Goal: Task Accomplishment & Management: Manage account settings

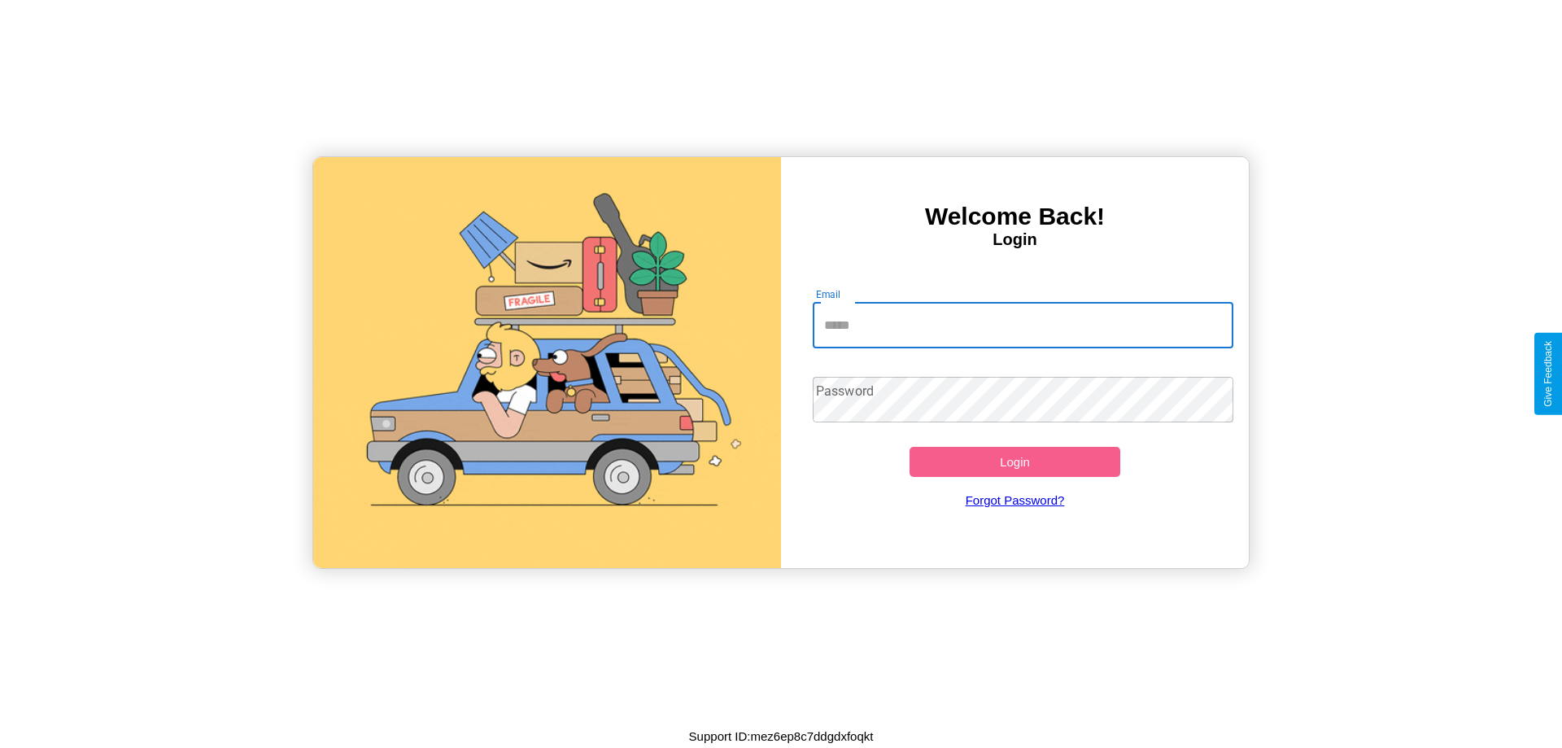
click at [1023, 325] on input "Email" at bounding box center [1023, 326] width 421 height 46
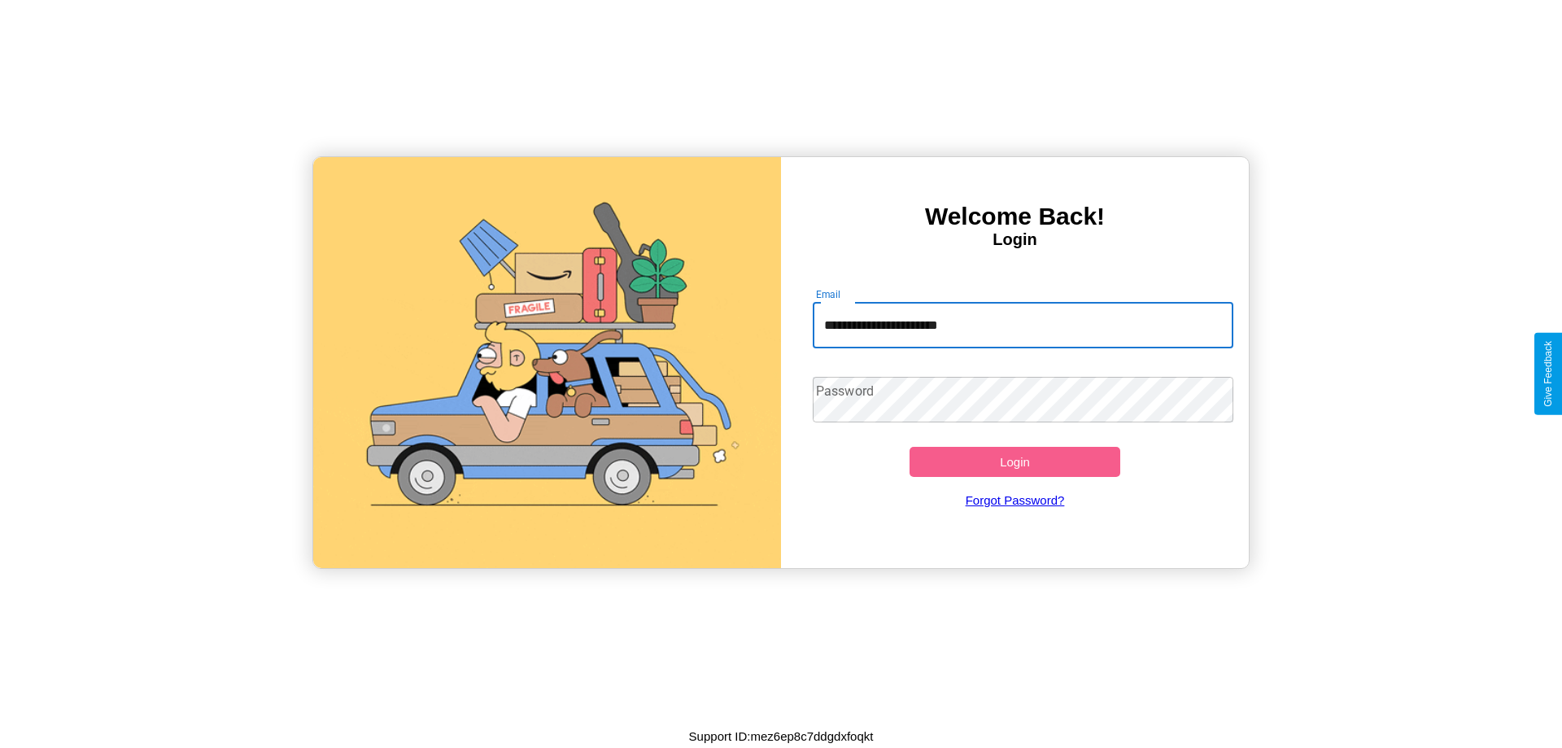
type input "**********"
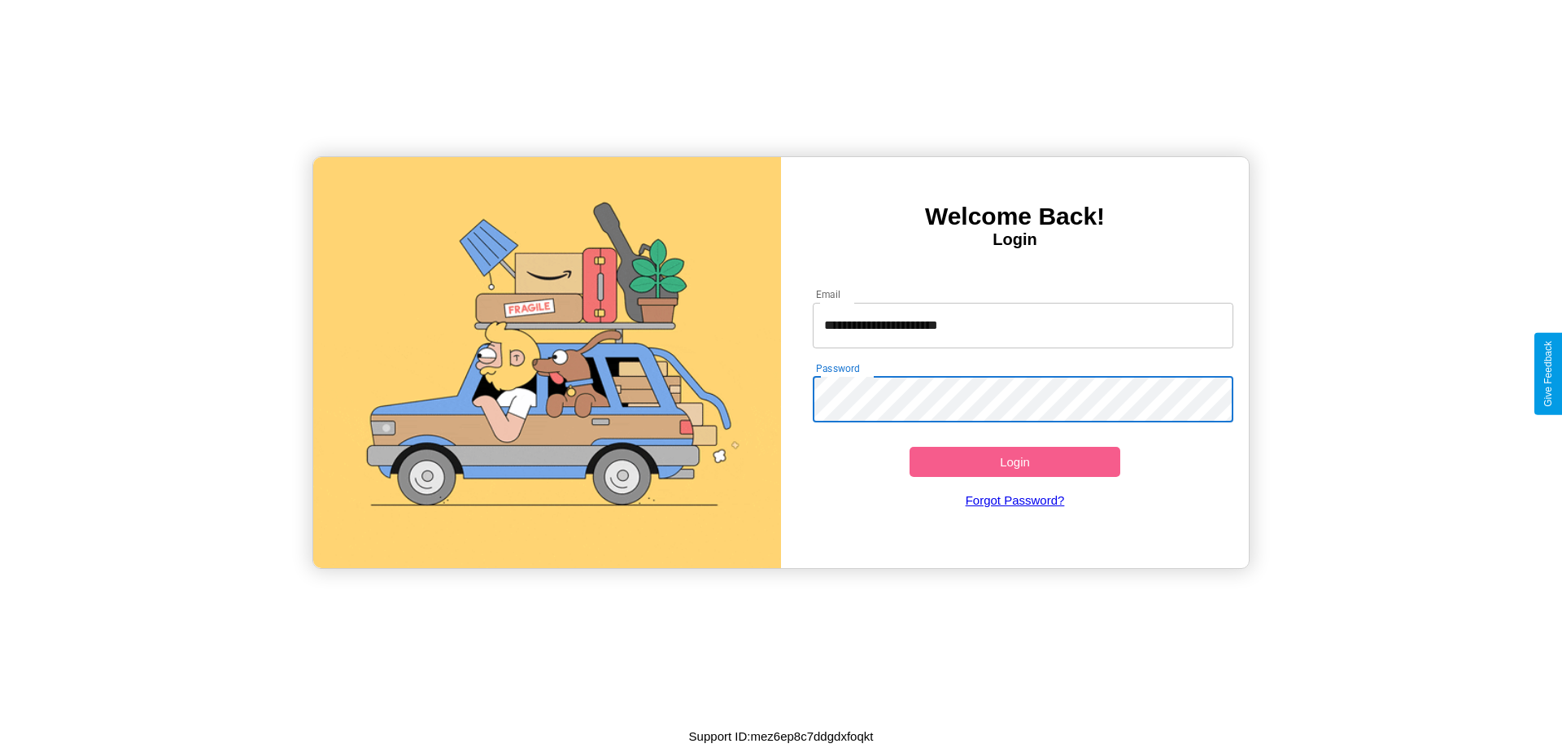
click at [1015, 461] on button "Login" at bounding box center [1015, 462] width 211 height 30
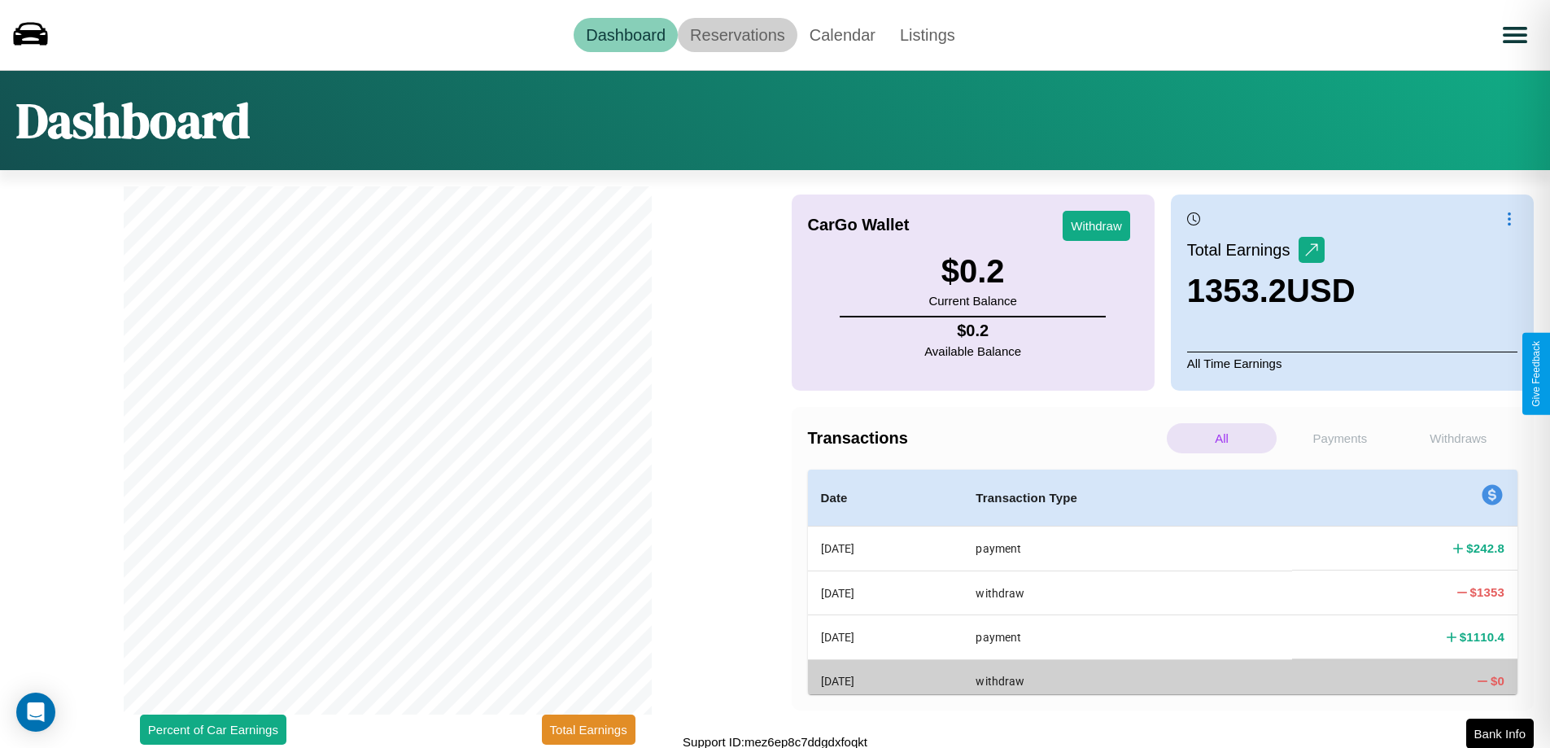
click at [737, 34] on link "Reservations" at bounding box center [738, 35] width 120 height 34
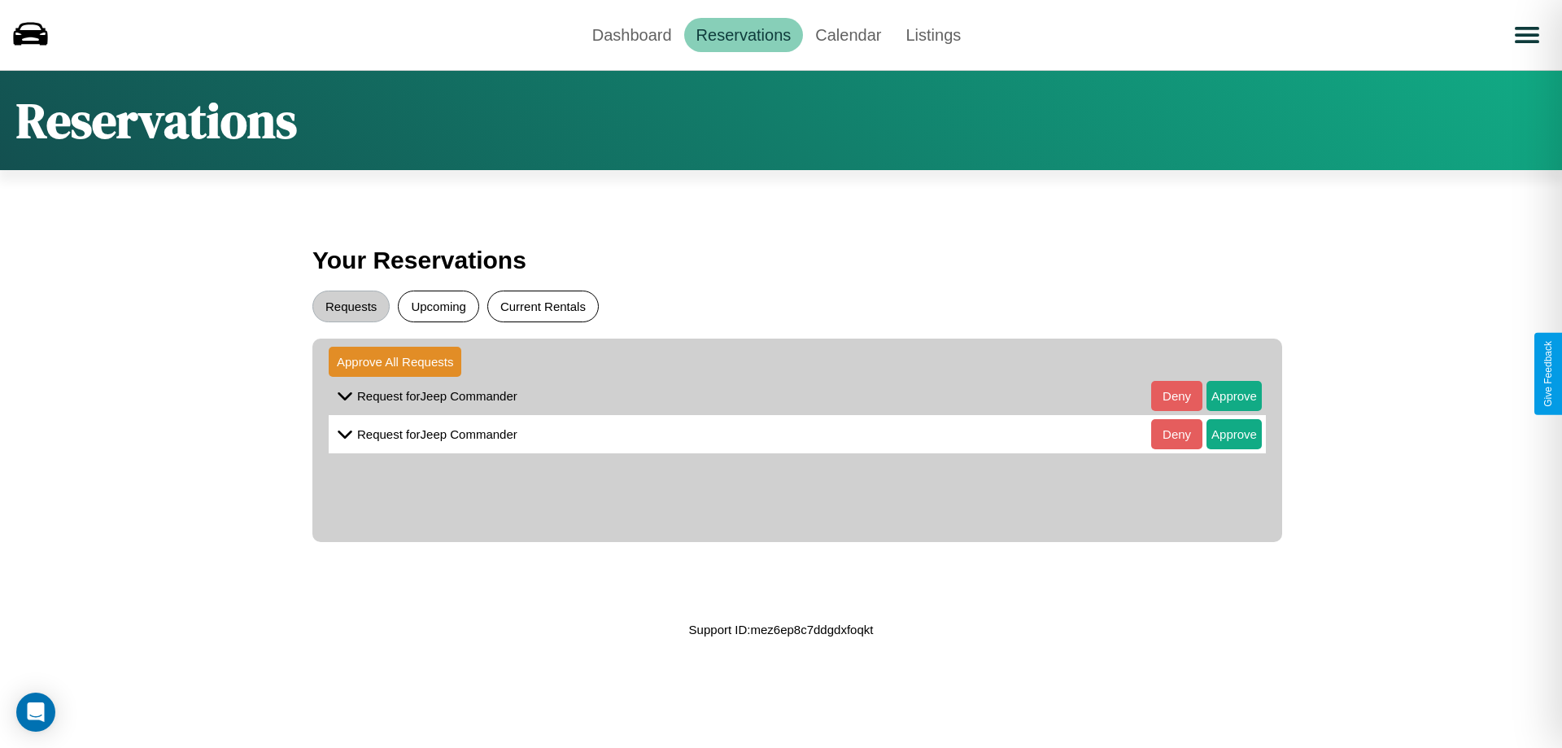
click at [543, 306] on button "Current Rentals" at bounding box center [542, 306] width 111 height 32
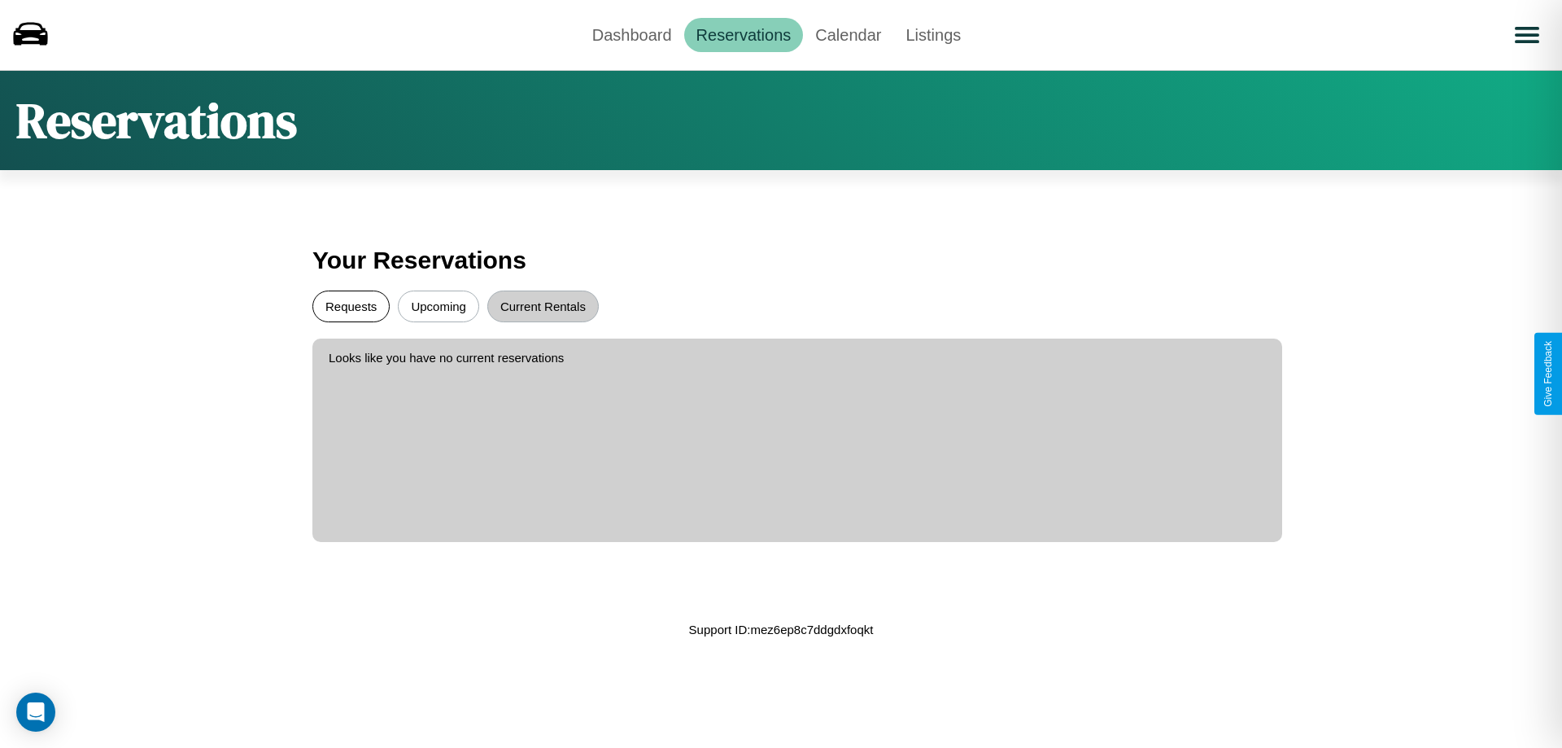
click at [351, 306] on button "Requests" at bounding box center [350, 306] width 77 height 32
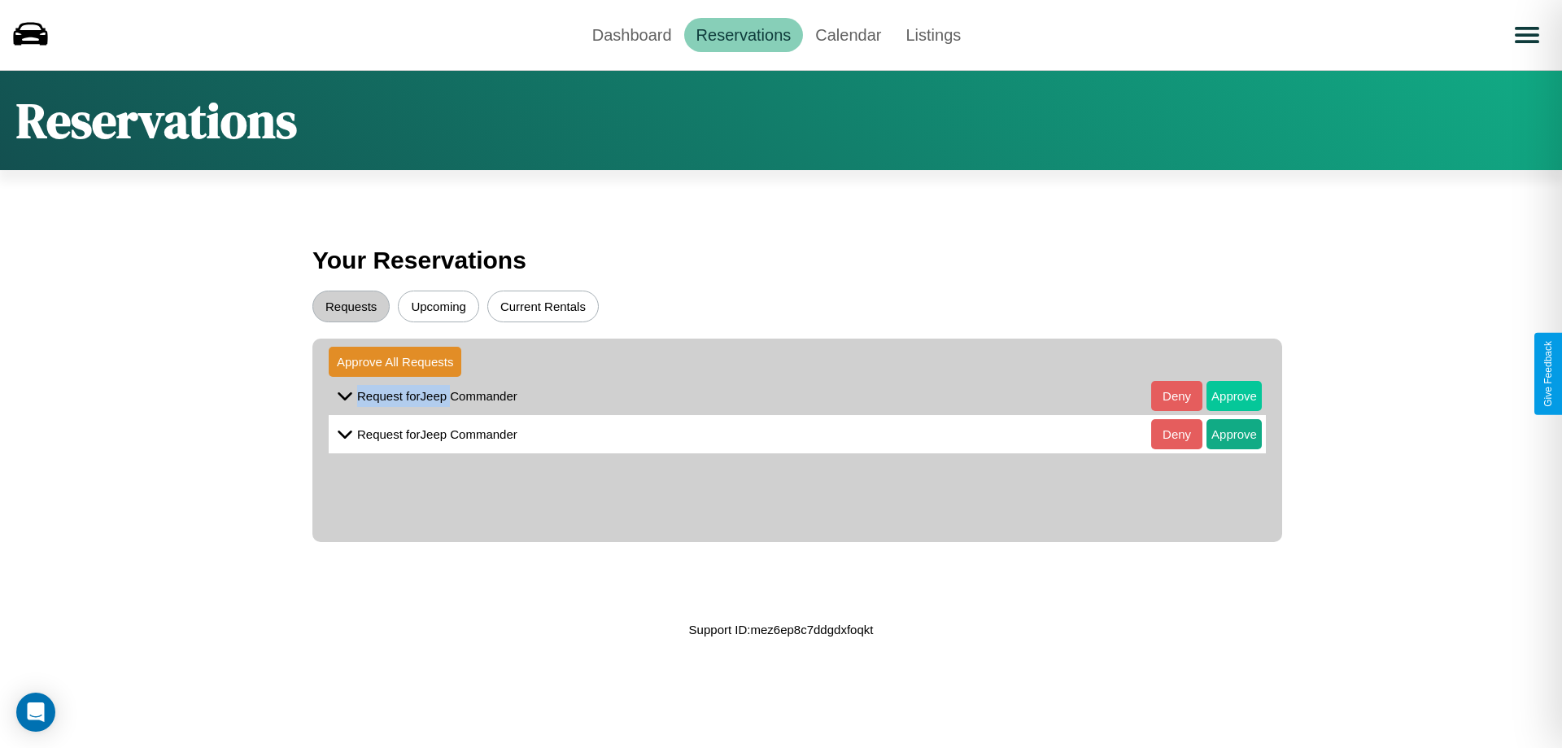
click at [1222, 395] on button "Approve" at bounding box center [1234, 396] width 55 height 30
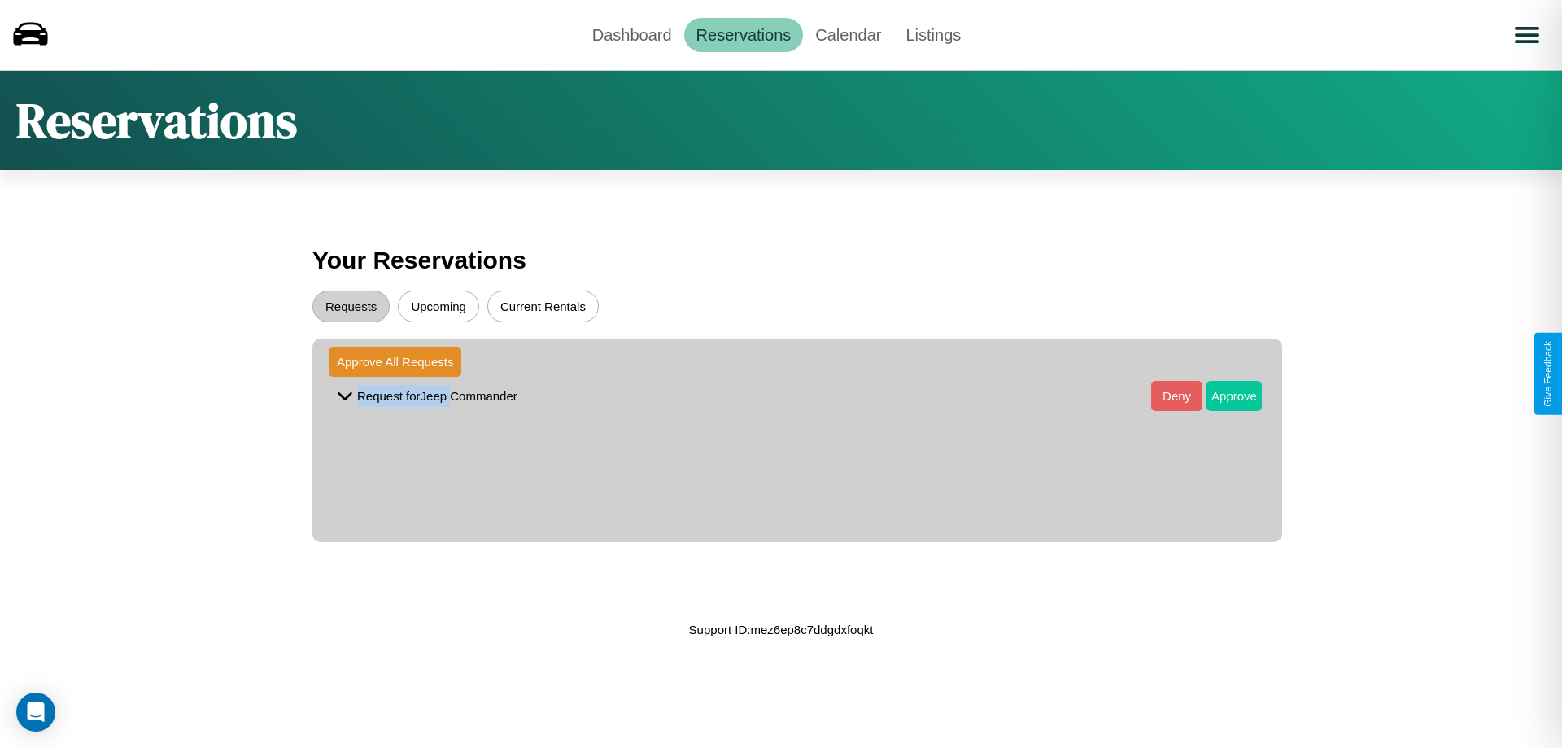
click at [1222, 395] on button "Approve" at bounding box center [1234, 396] width 55 height 30
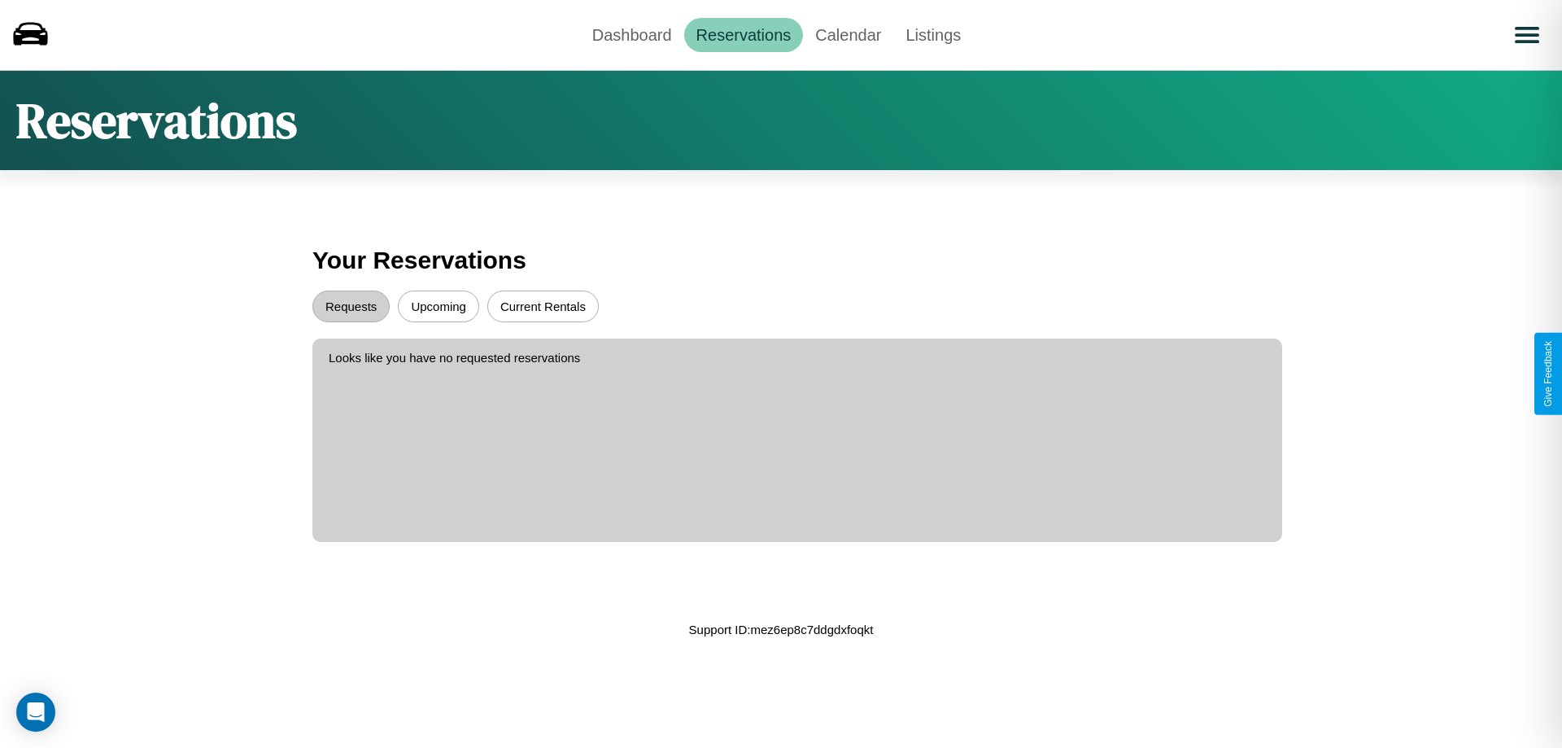
click at [439, 306] on button "Upcoming" at bounding box center [438, 306] width 81 height 32
click at [848, 34] on link "Calendar" at bounding box center [848, 35] width 90 height 34
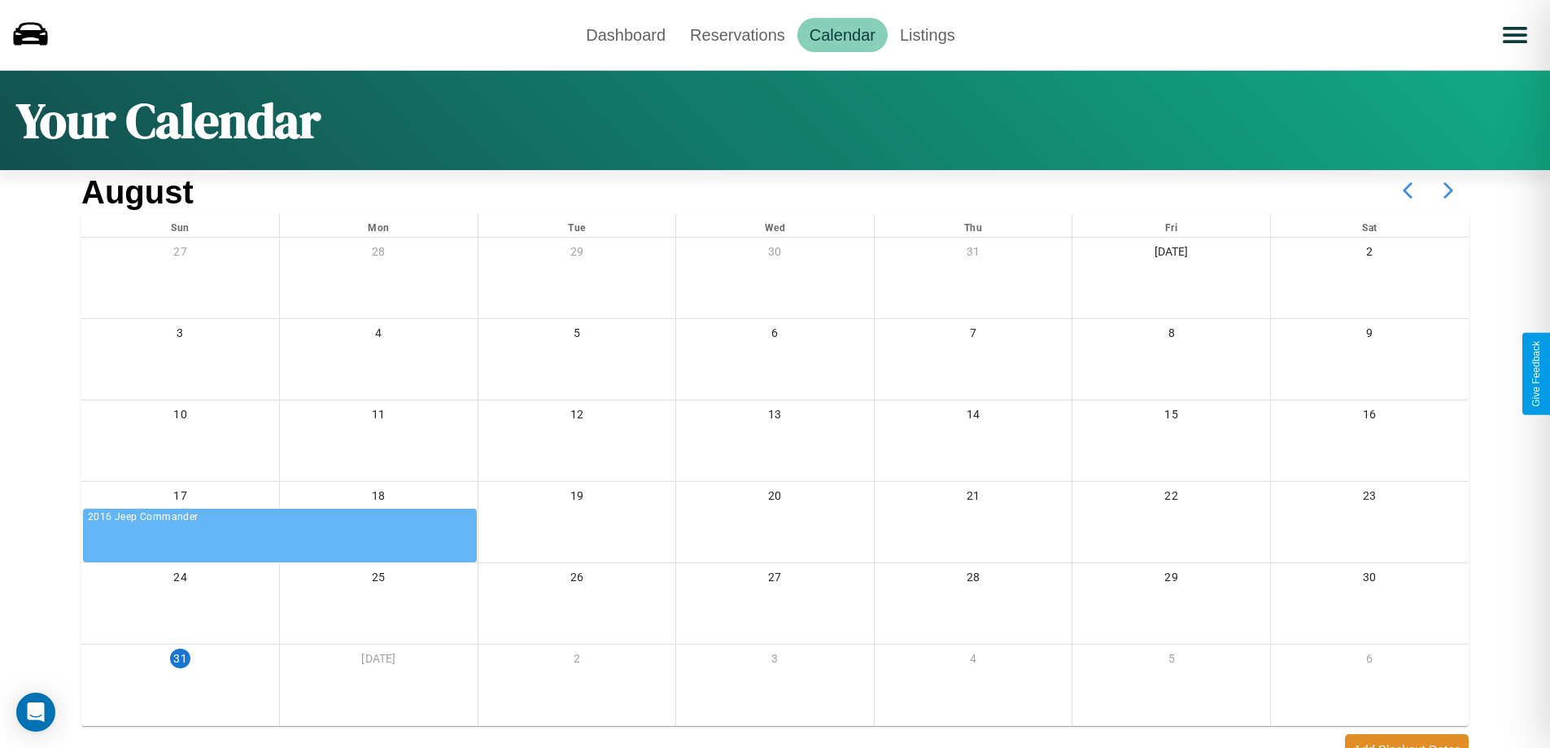
click at [1448, 190] on icon at bounding box center [1448, 190] width 41 height 41
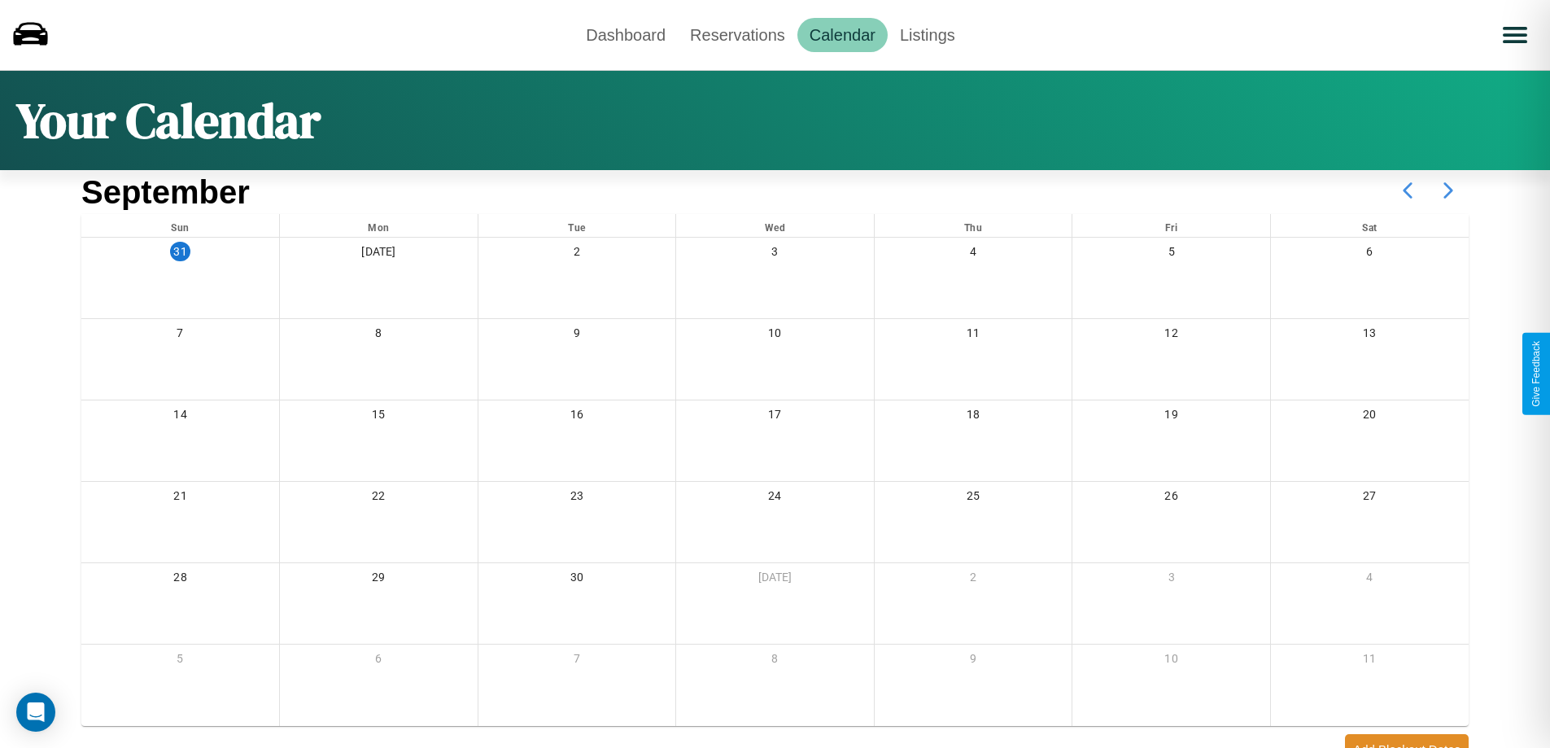
click at [1448, 190] on icon at bounding box center [1448, 190] width 41 height 41
click at [626, 34] on link "Dashboard" at bounding box center [626, 35] width 104 height 34
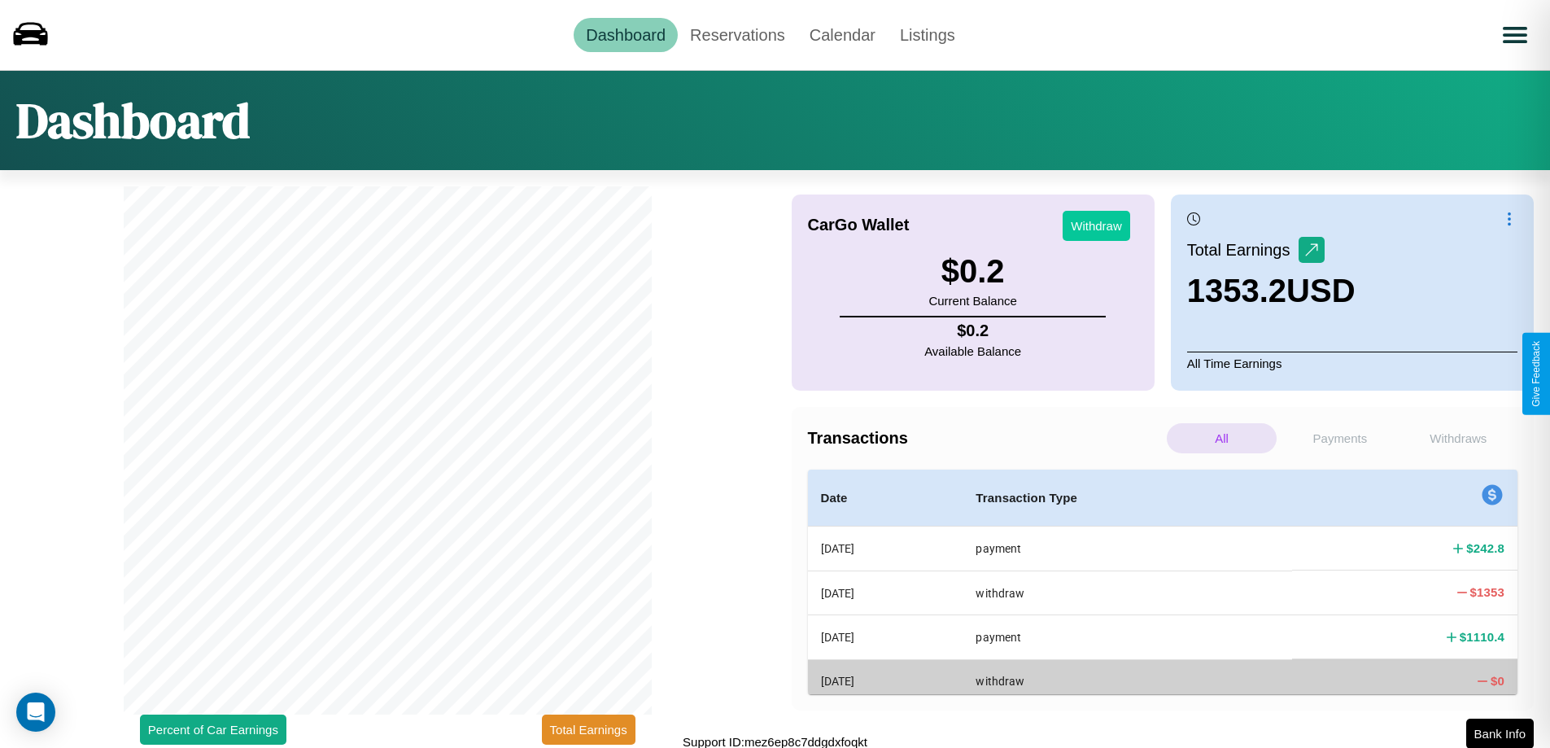
click at [1096, 225] on button "Withdraw" at bounding box center [1097, 226] width 68 height 30
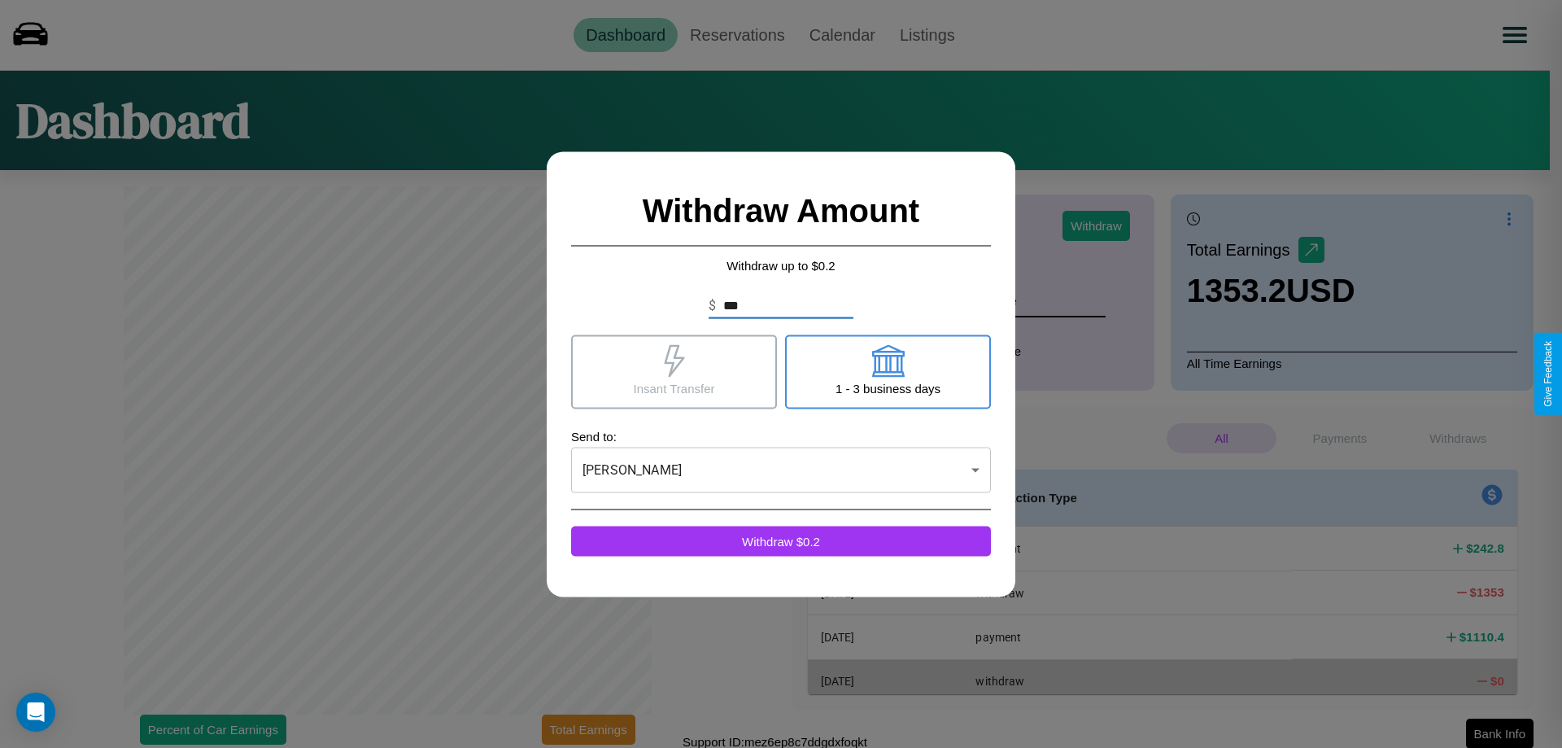
click at [888, 371] on icon at bounding box center [887, 360] width 33 height 33
click at [674, 371] on icon at bounding box center [674, 360] width 20 height 33
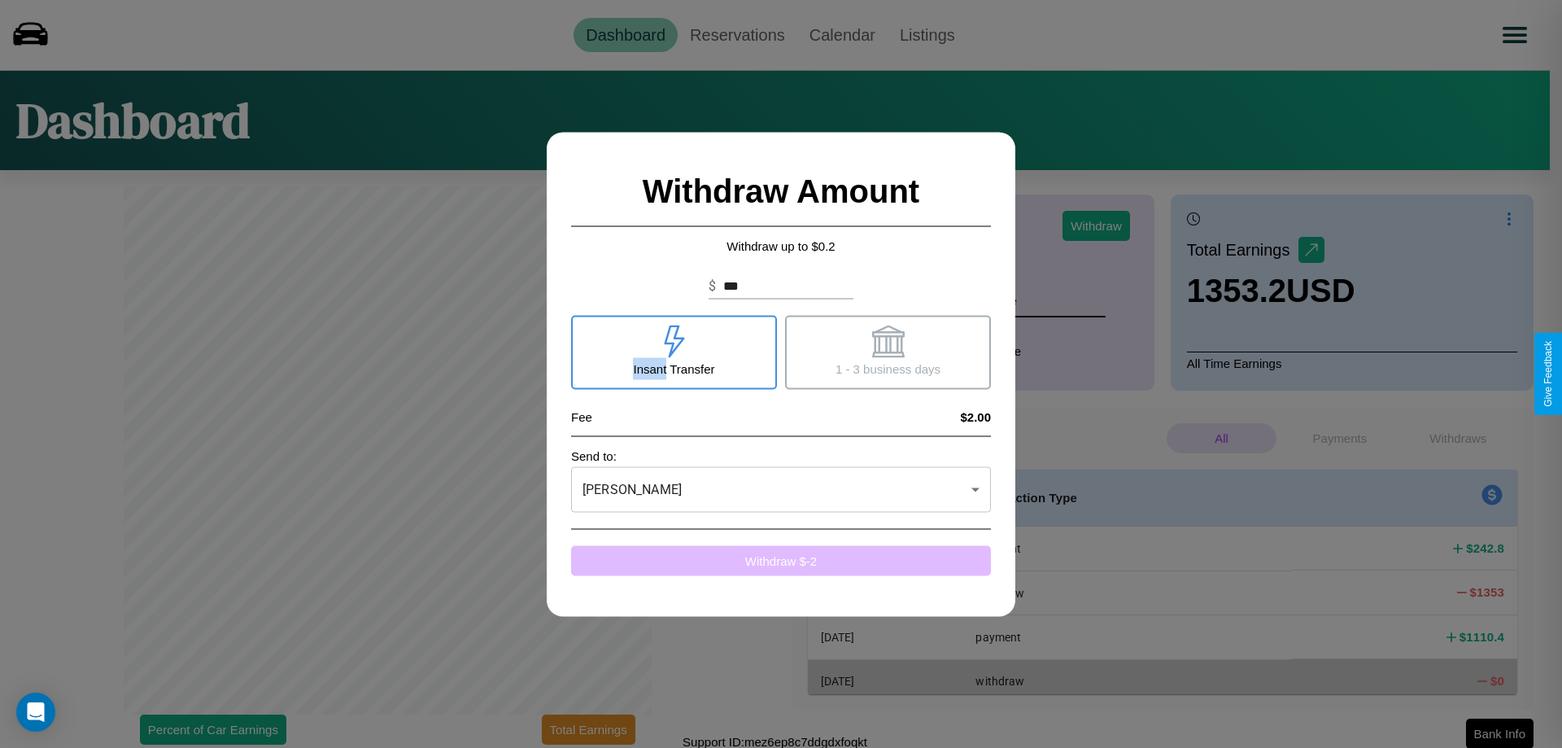
click at [781, 560] on button "Withdraw $ -2" at bounding box center [781, 560] width 420 height 30
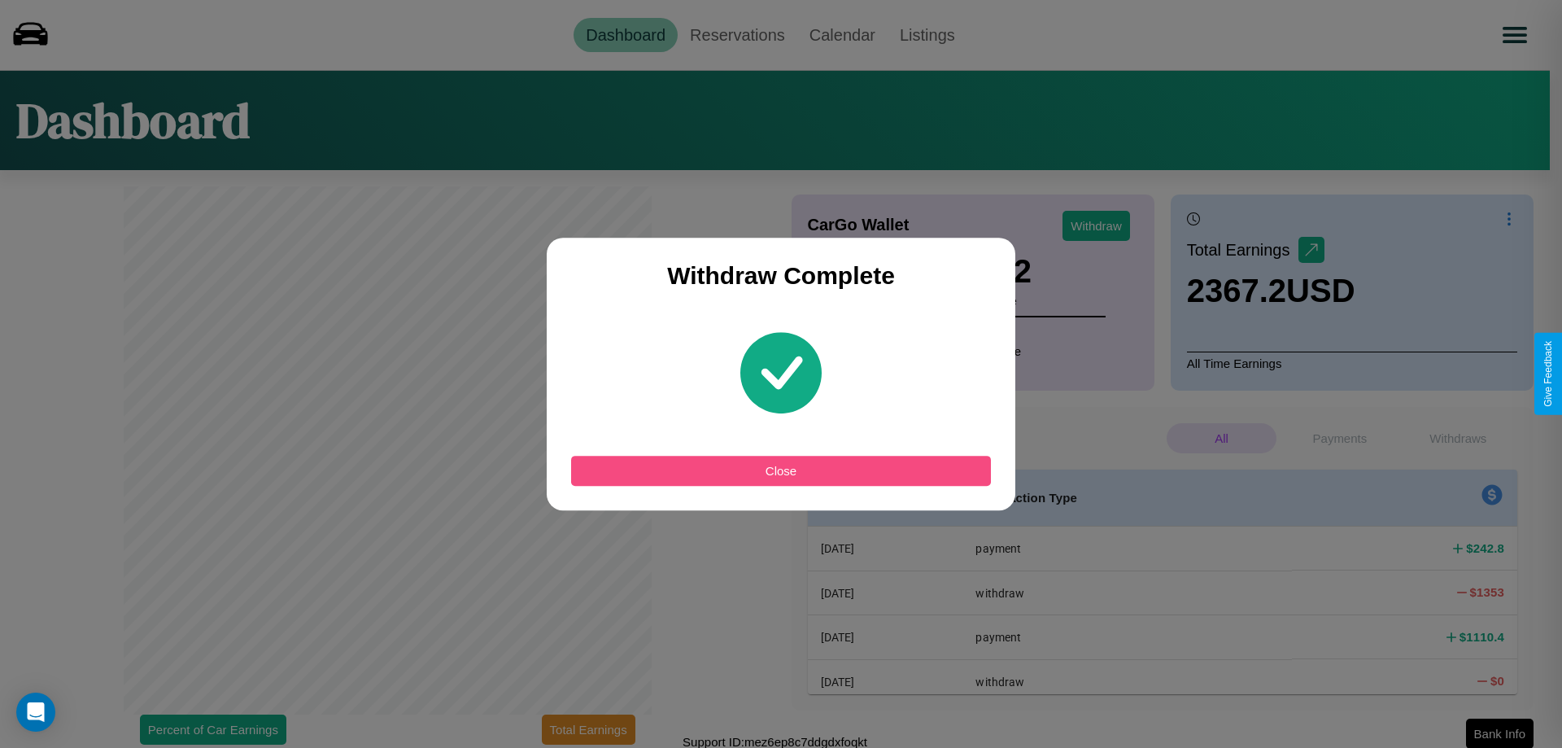
click at [781, 470] on button "Close" at bounding box center [781, 471] width 420 height 30
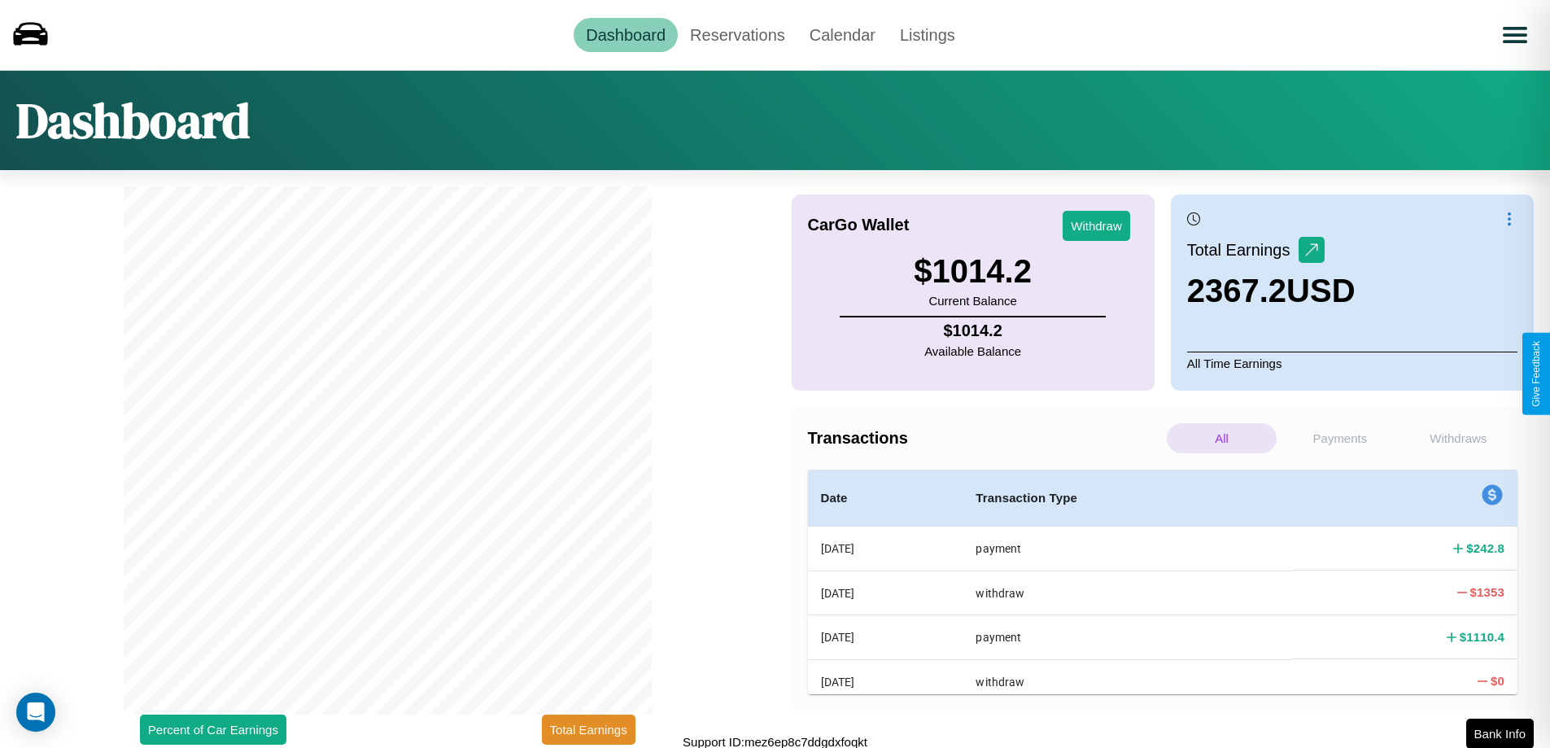
scroll to position [5, 0]
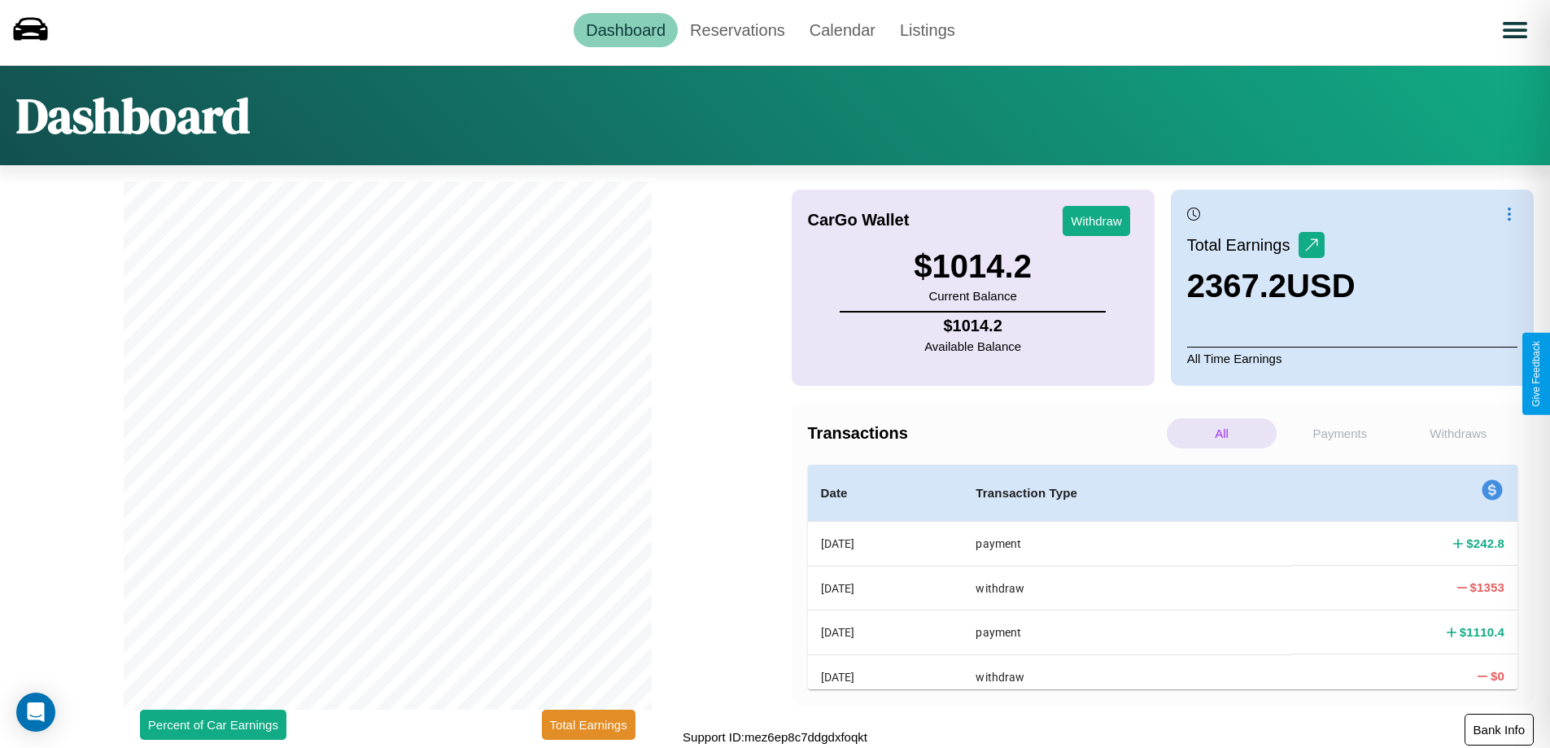
click at [1499, 729] on button "Bank Info" at bounding box center [1499, 730] width 69 height 32
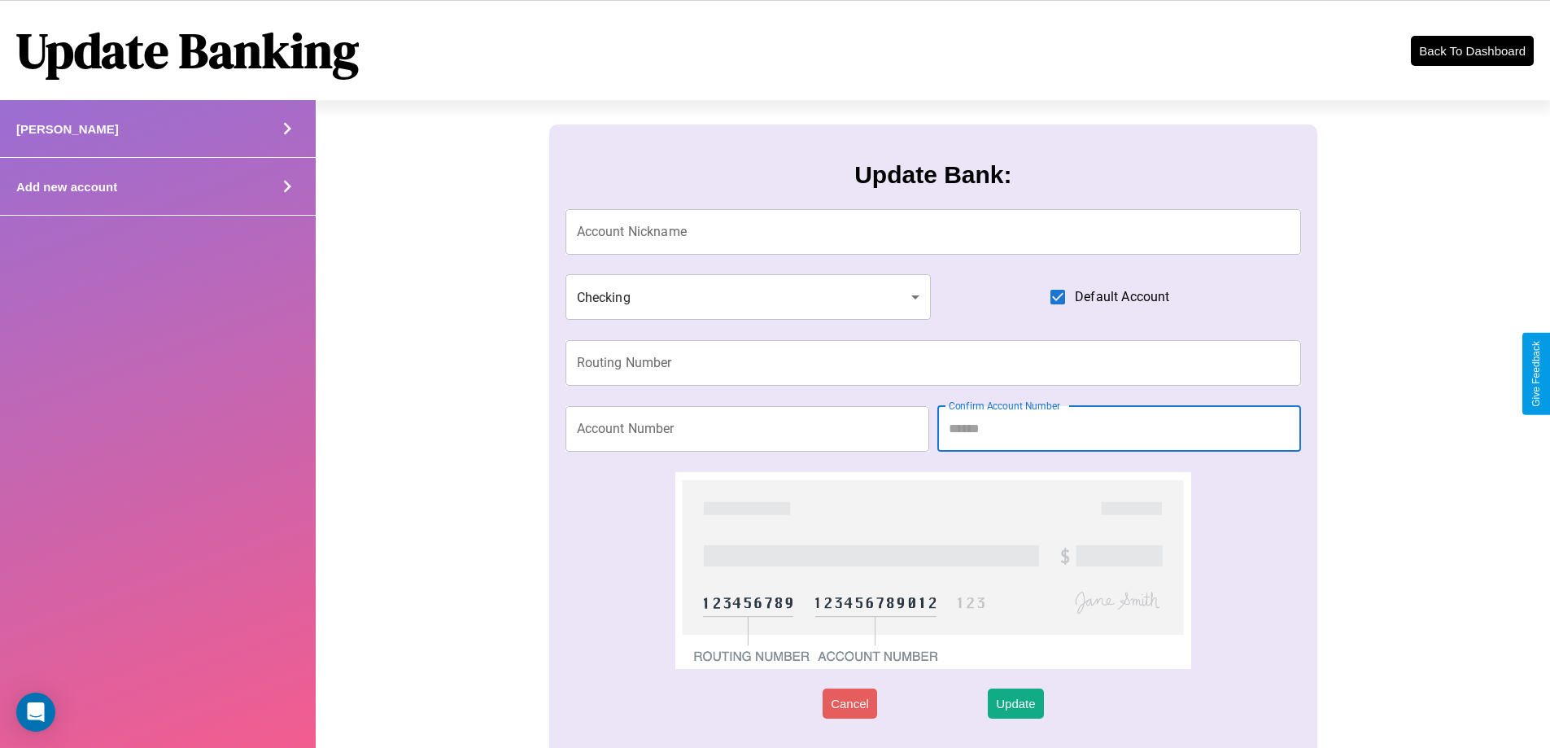
click at [157, 186] on div "Add new account" at bounding box center [158, 187] width 316 height 58
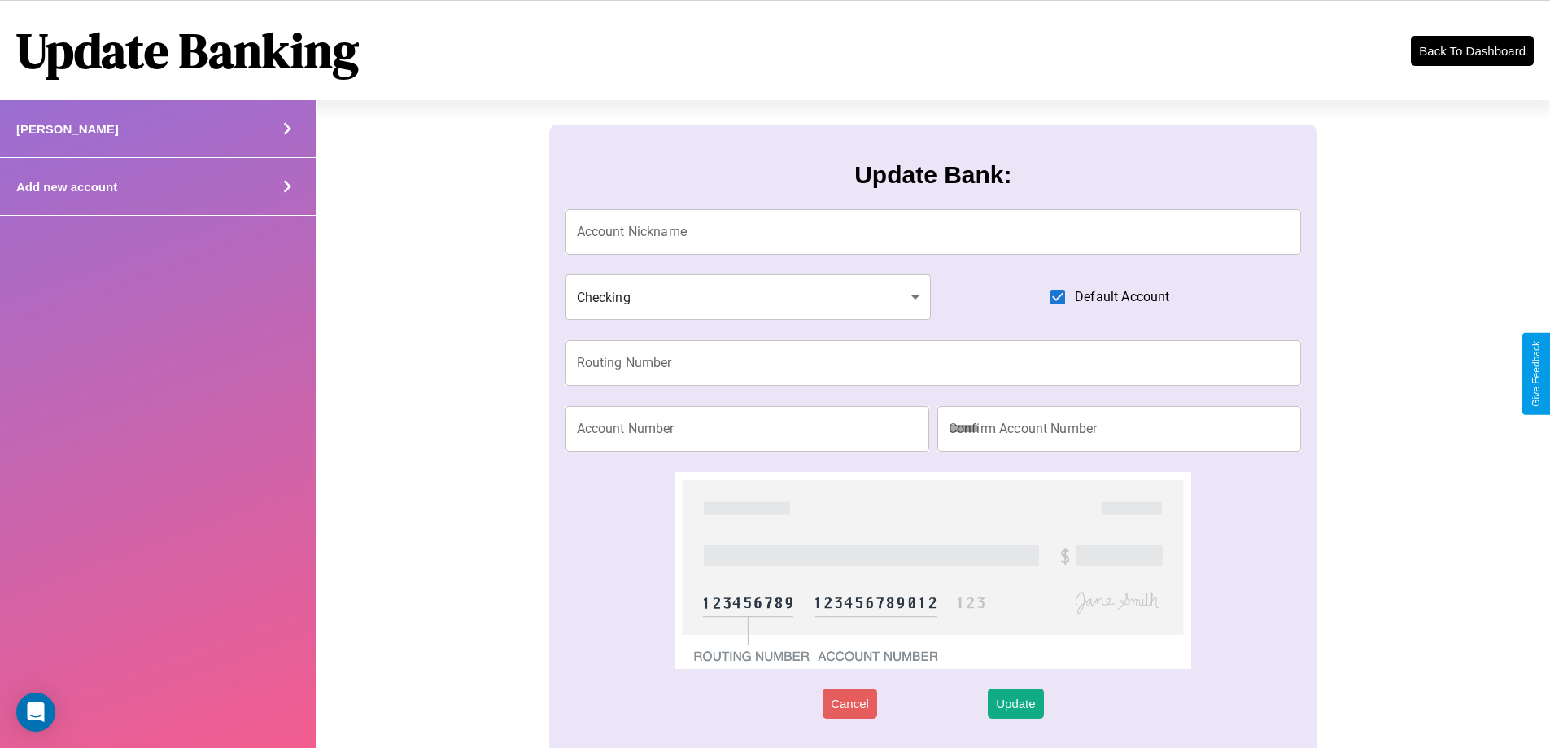
click at [157, 186] on div "Add new account" at bounding box center [158, 187] width 316 height 58
click at [286, 186] on icon at bounding box center [287, 186] width 24 height 24
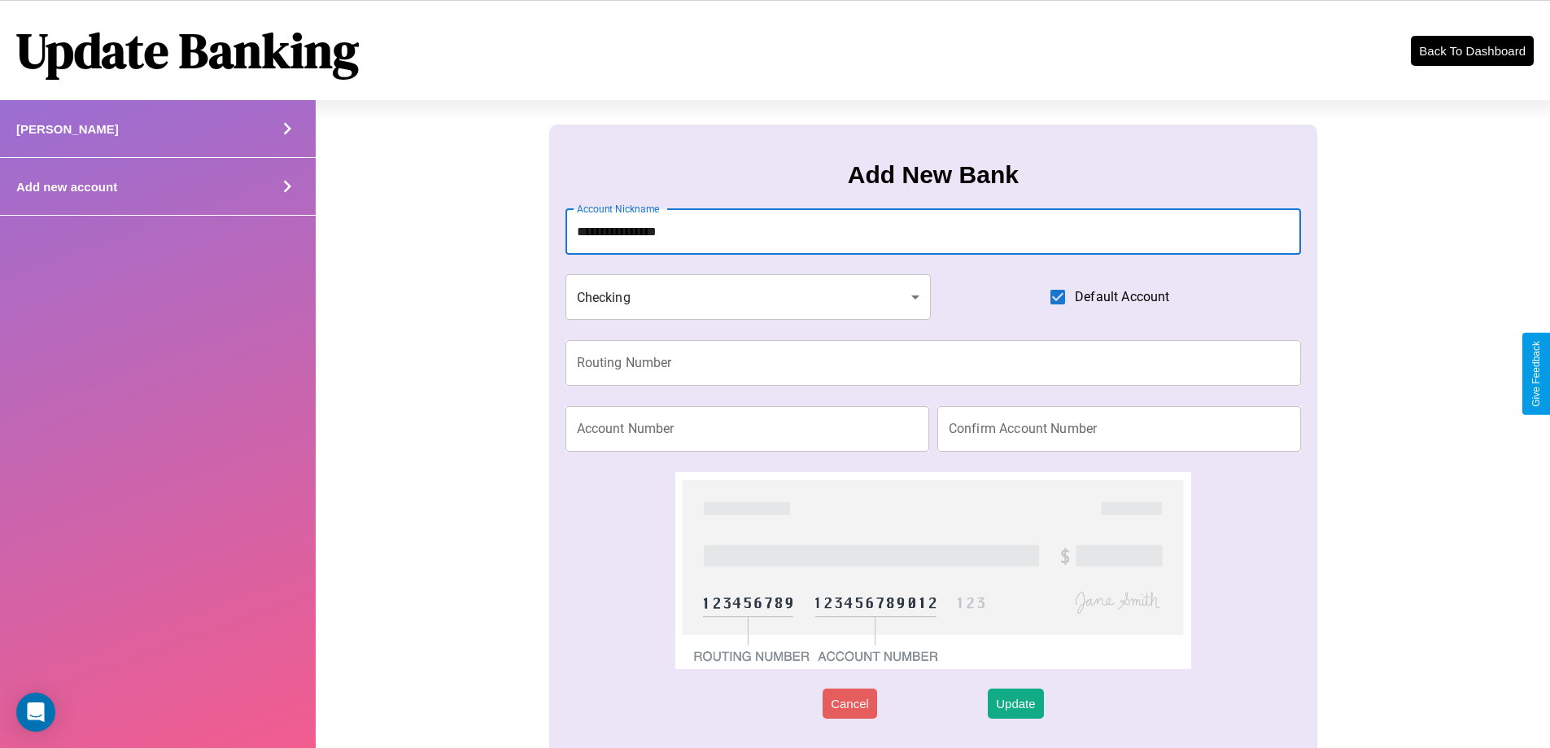
type input "**********"
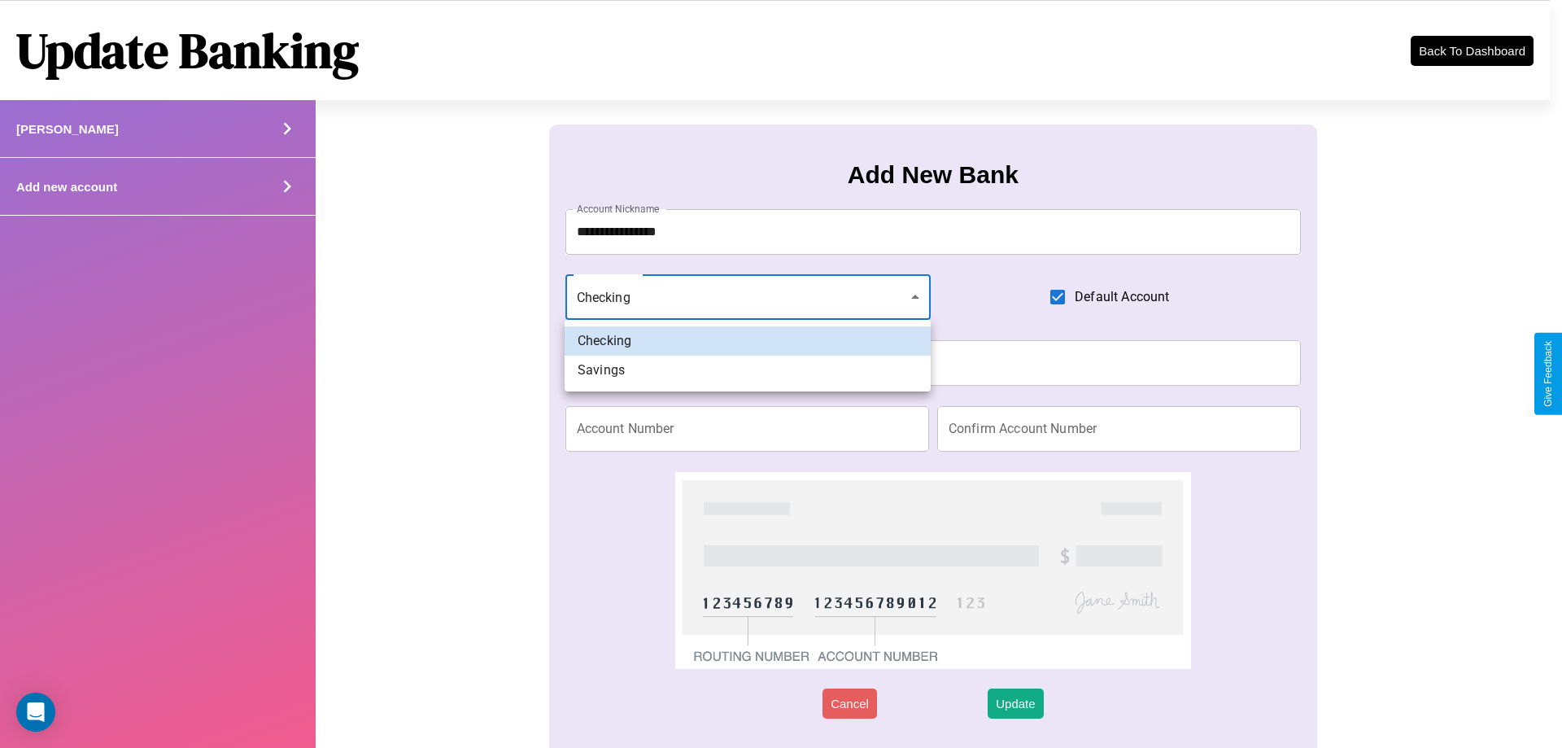
click at [748, 297] on div at bounding box center [781, 374] width 1562 height 748
